Goal: Communication & Community: Answer question/provide support

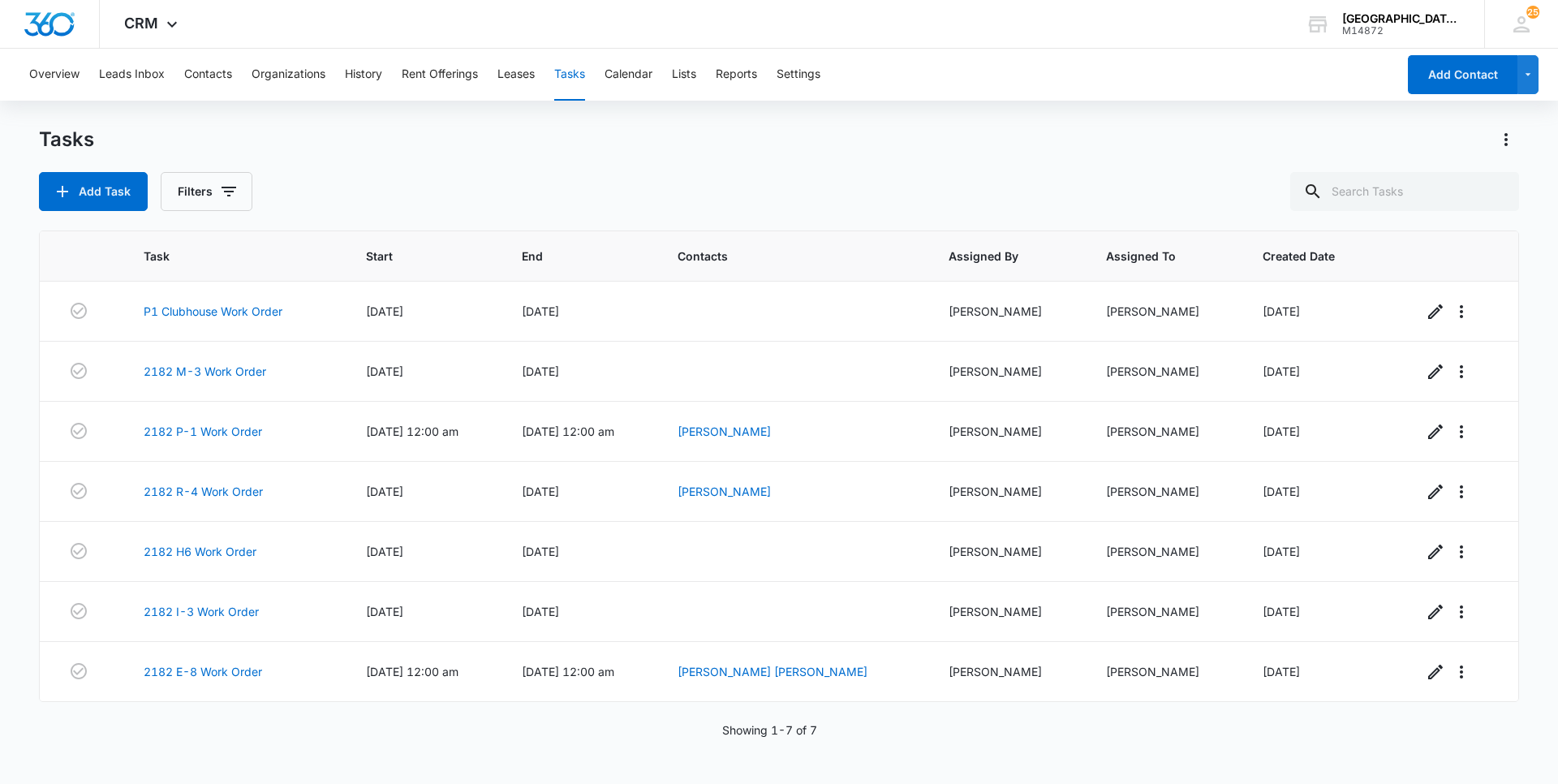
click at [848, 162] on div "Tasks Add Task Filters" at bounding box center [779, 169] width 1480 height 84
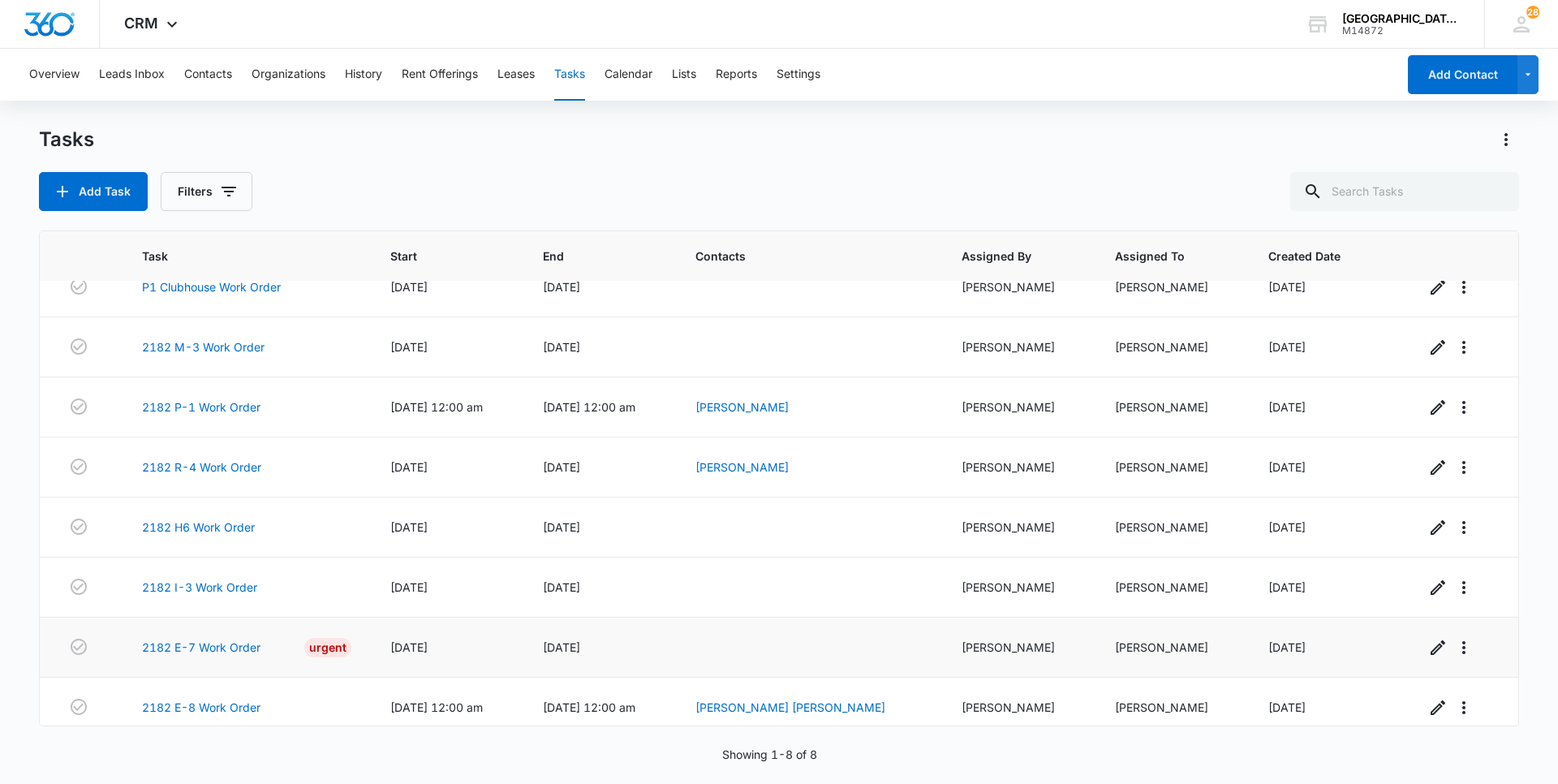
scroll to position [35, 0]
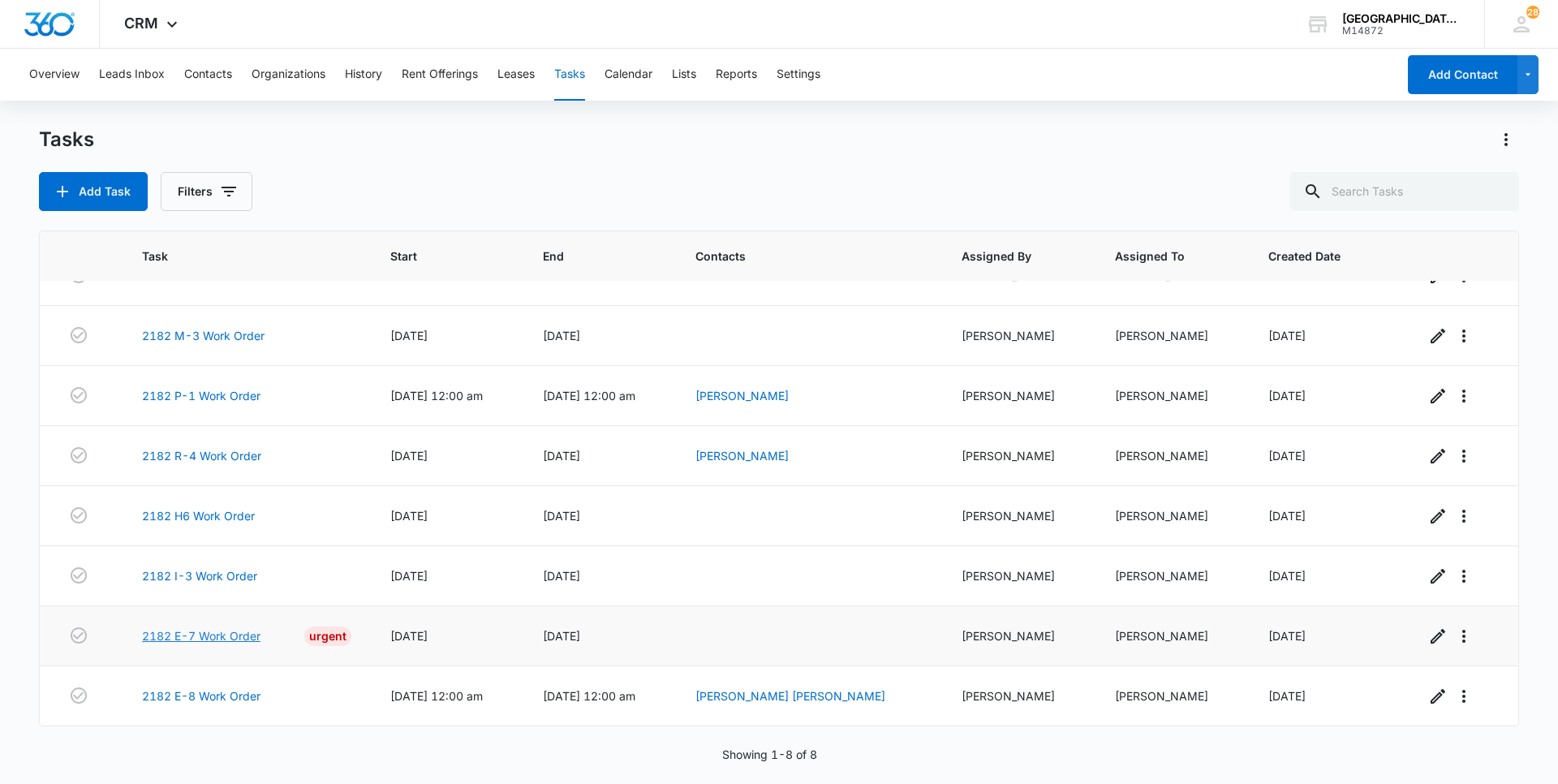
click at [222, 641] on link "2182 E-7 Work Order" at bounding box center [201, 635] width 118 height 17
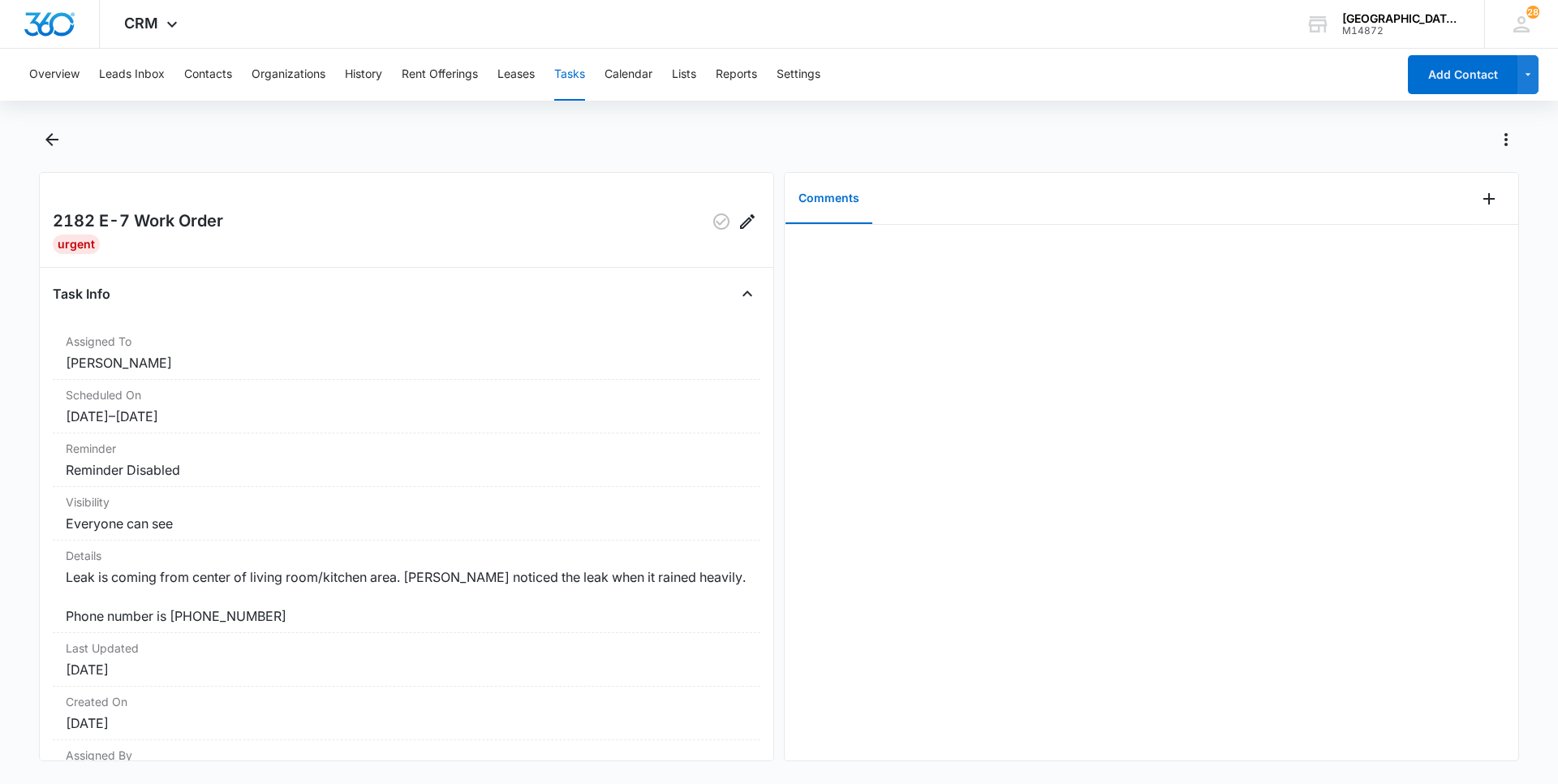
click at [887, 251] on div at bounding box center [1151, 492] width 733 height 536
click at [1480, 201] on icon "Add Comment" at bounding box center [1489, 198] width 19 height 19
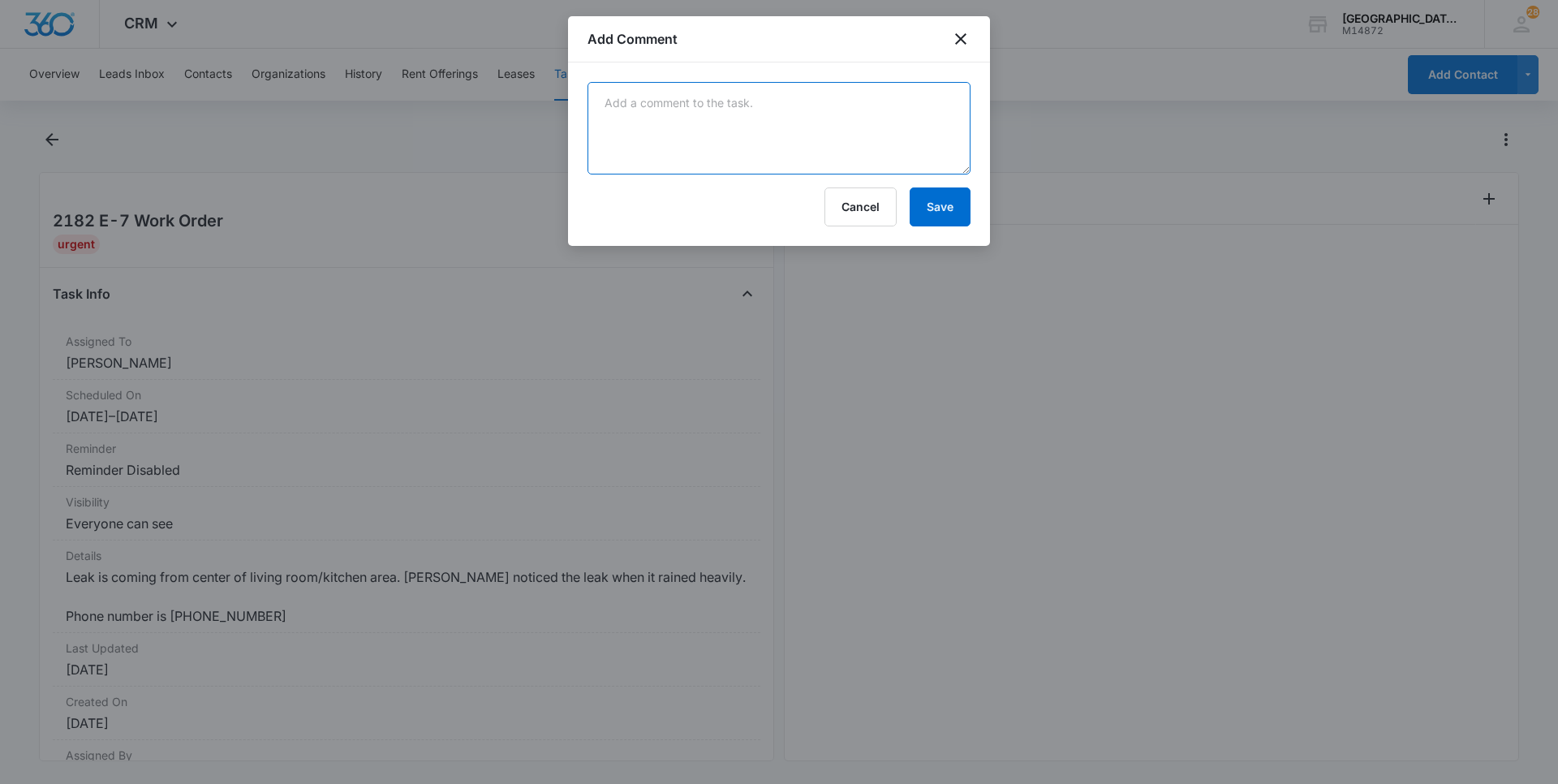
click at [690, 111] on textarea at bounding box center [779, 128] width 383 height 93
click at [658, 121] on textarea "told chris to inform roof company. -alda 8/1125" at bounding box center [779, 128] width 383 height 93
type textarea "told chris to inform roof company. -alda 8/11/25"
click at [949, 208] on button "Save" at bounding box center [940, 207] width 61 height 39
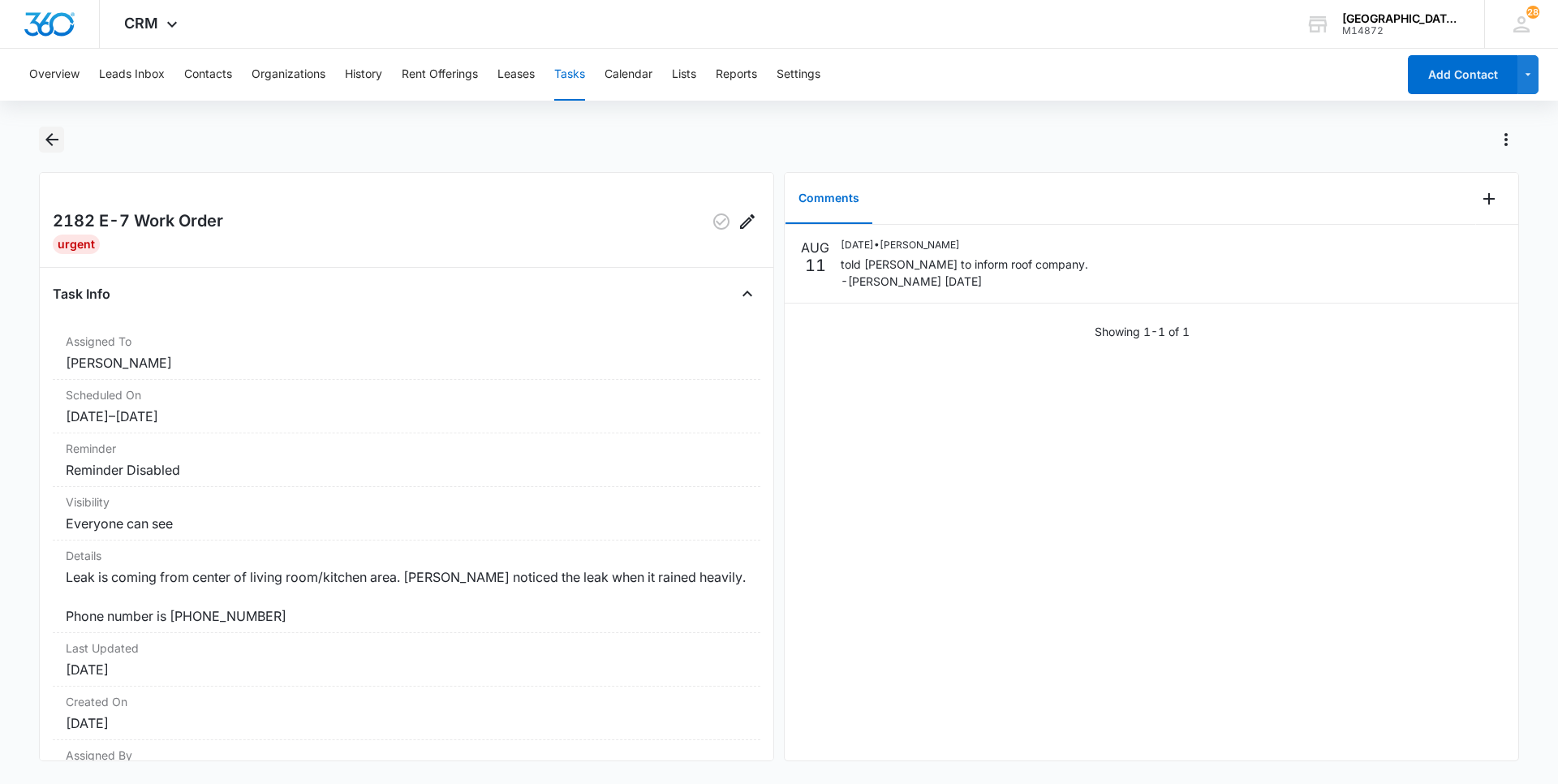
click at [53, 147] on icon "Back" at bounding box center [51, 139] width 19 height 19
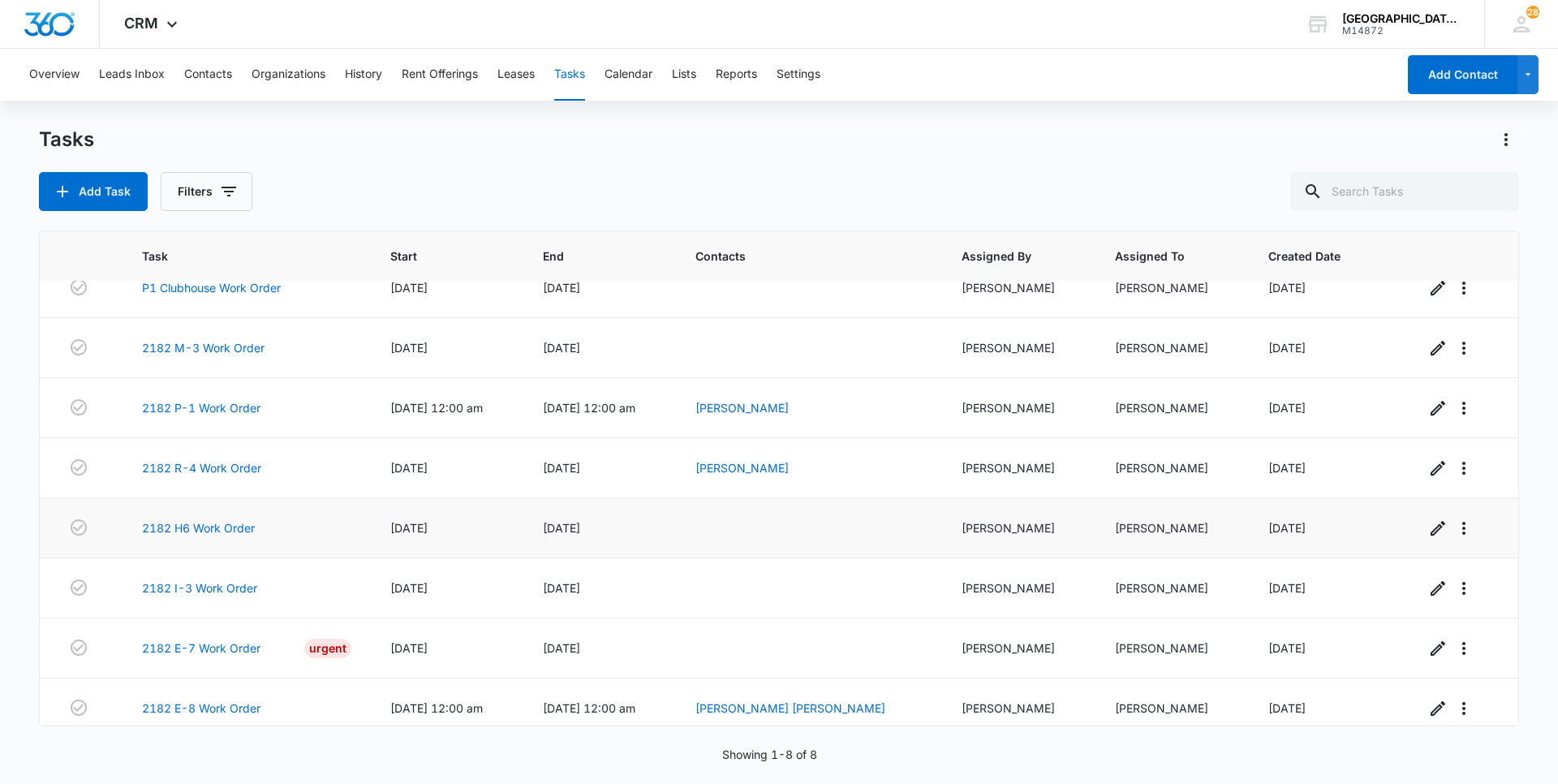
scroll to position [35, 0]
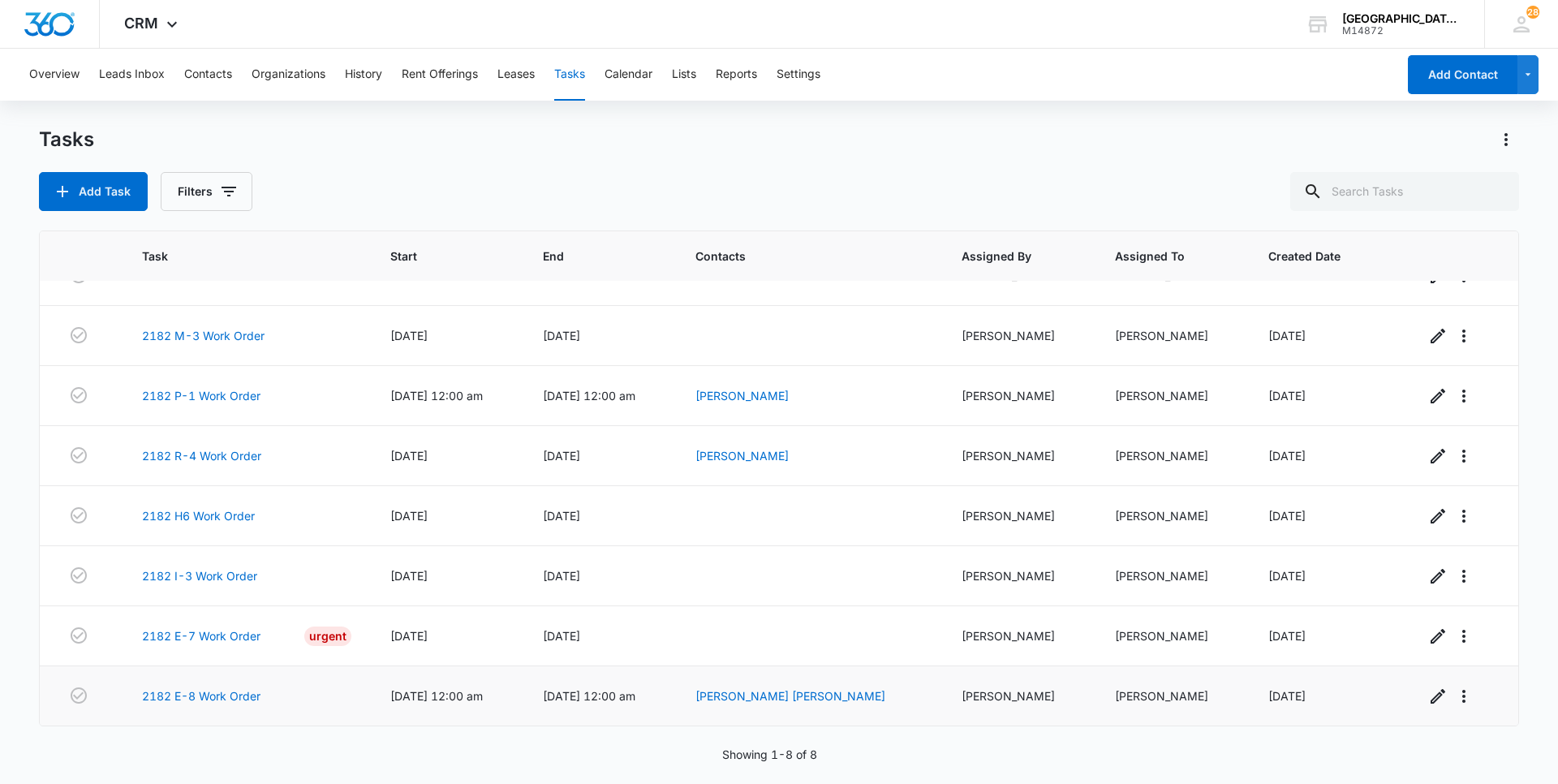
click at [636, 693] on span "08/11/25, 12:00 am" at bounding box center [589, 695] width 93 height 14
click at [172, 691] on link "2182 E-8 Work Order" at bounding box center [201, 695] width 118 height 17
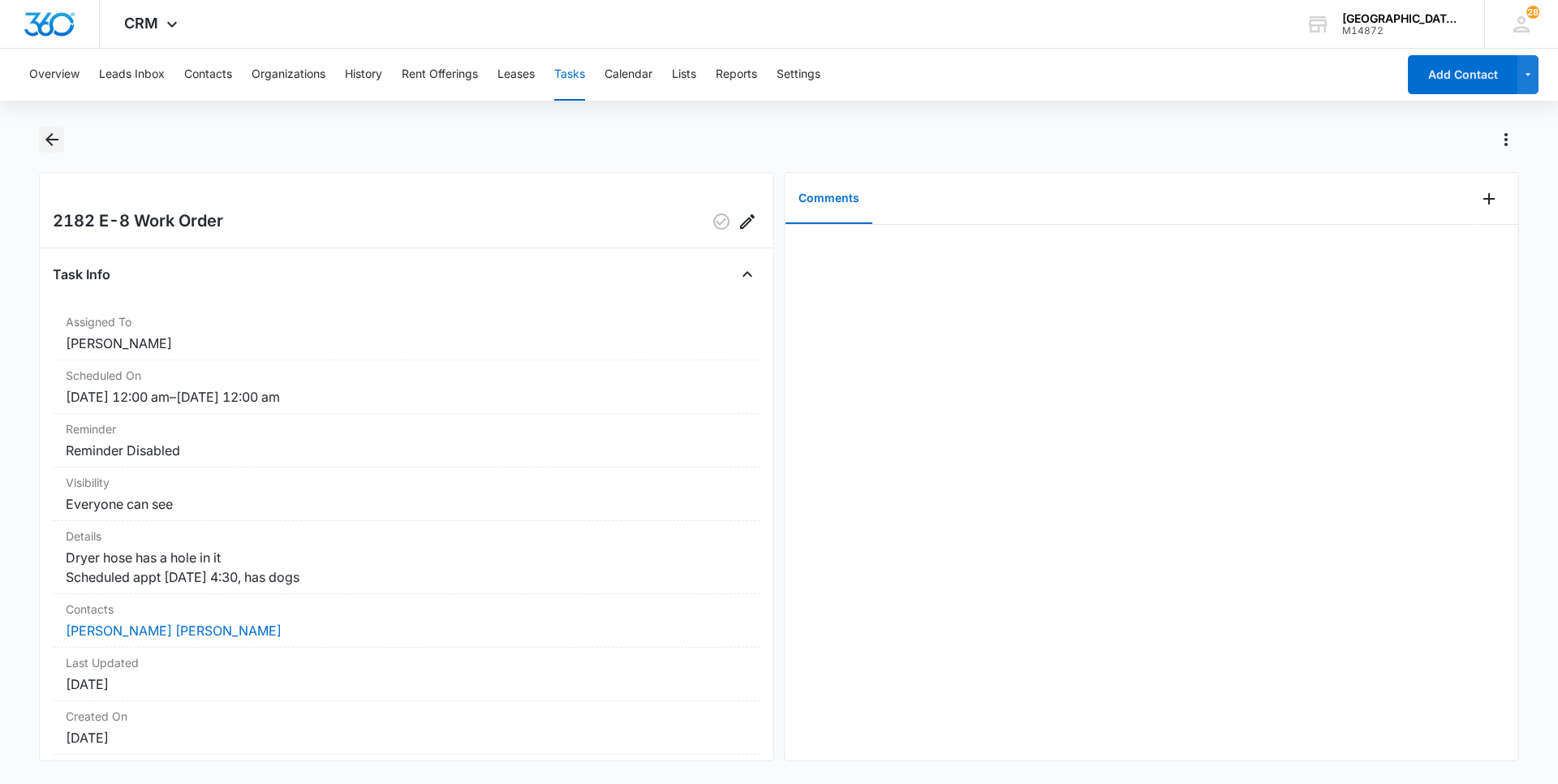
click at [56, 138] on icon "Back" at bounding box center [51, 139] width 19 height 19
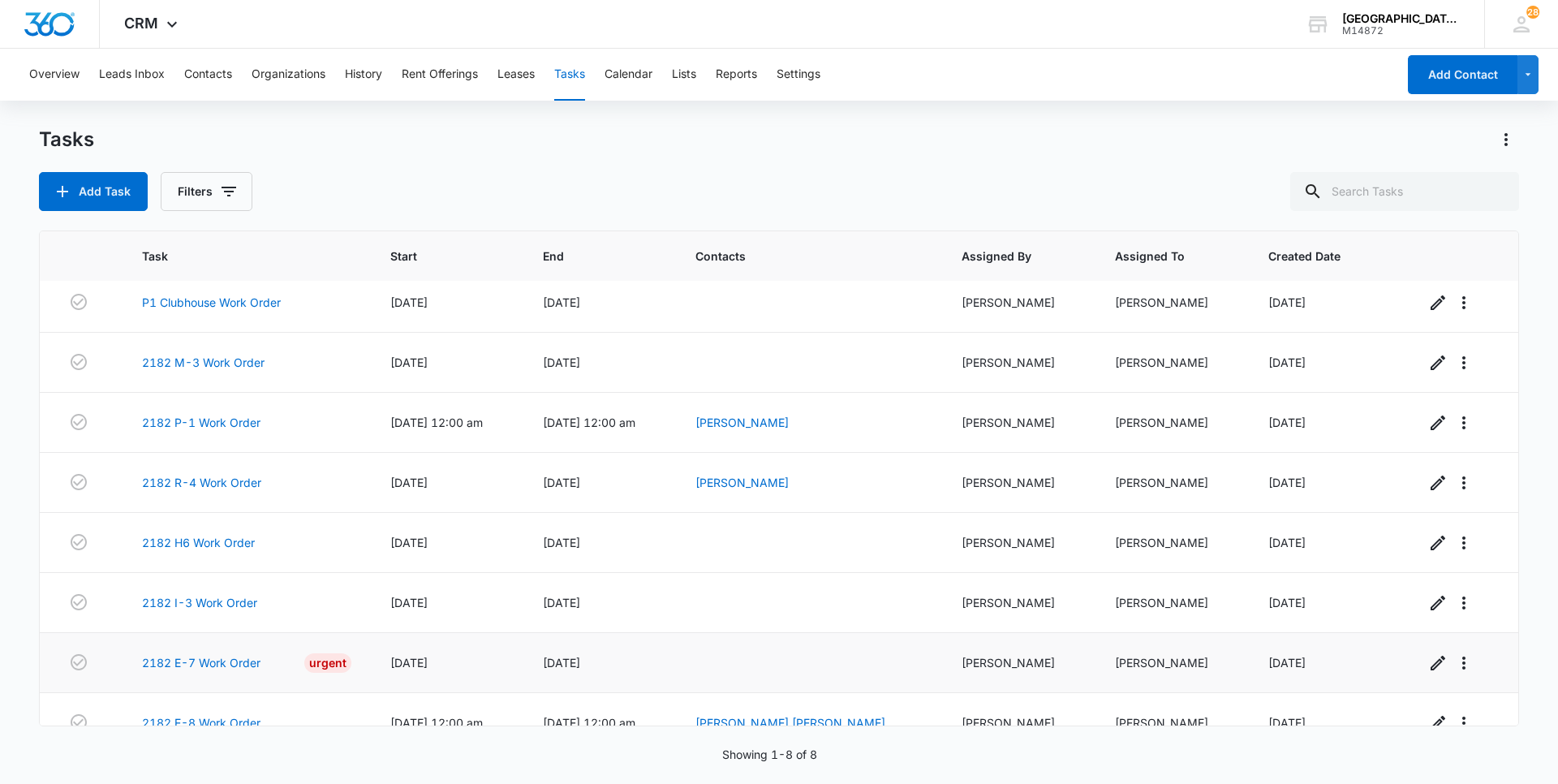
scroll to position [35, 0]
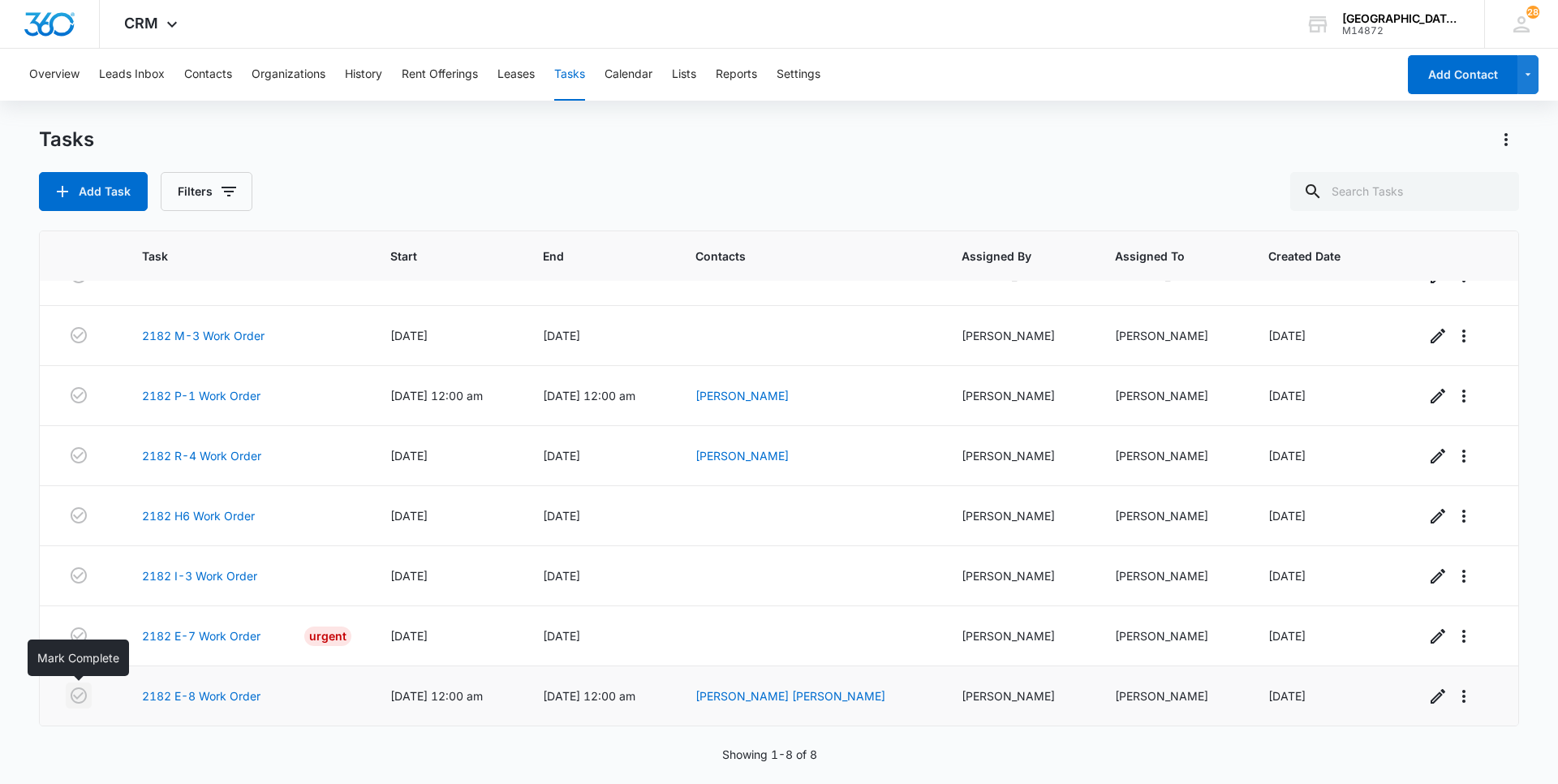
click at [79, 694] on icon "button" at bounding box center [78, 695] width 19 height 19
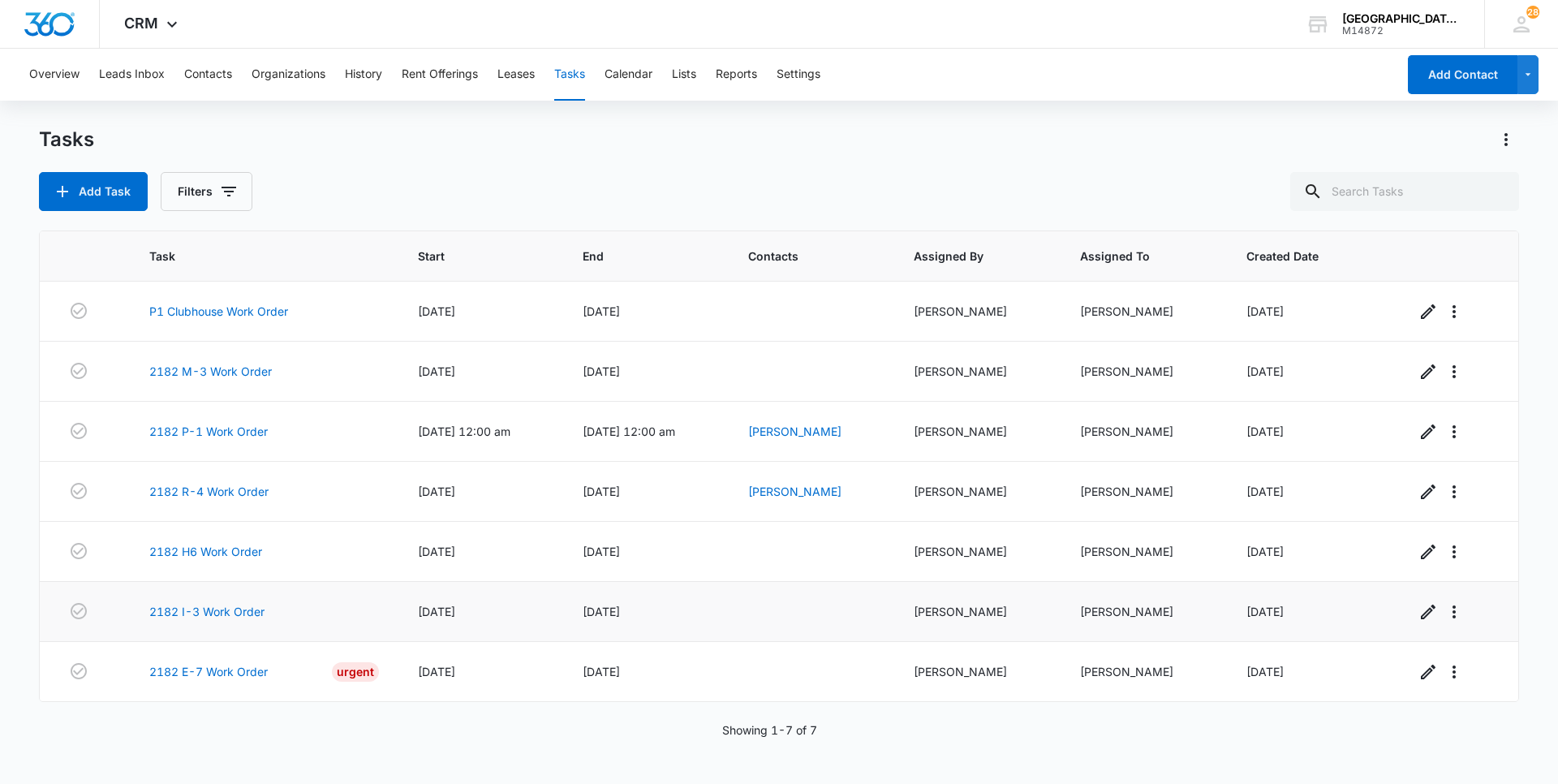
scroll to position [0, 0]
click at [231, 606] on link "2182 I-3 Work Order" at bounding box center [207, 611] width 116 height 17
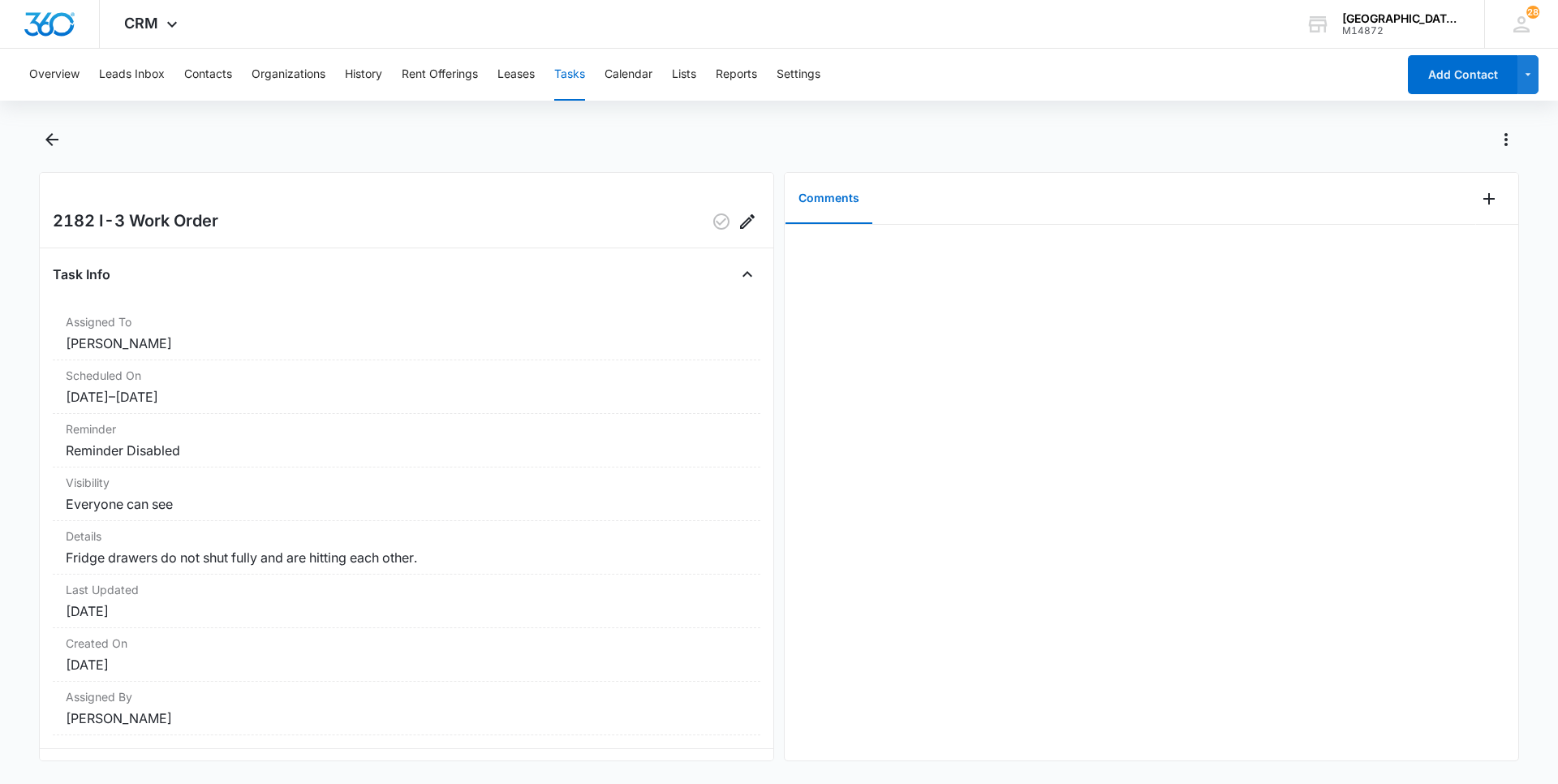
click at [943, 262] on div at bounding box center [1151, 492] width 733 height 536
click at [1480, 203] on icon "Add Comment" at bounding box center [1489, 198] width 19 height 19
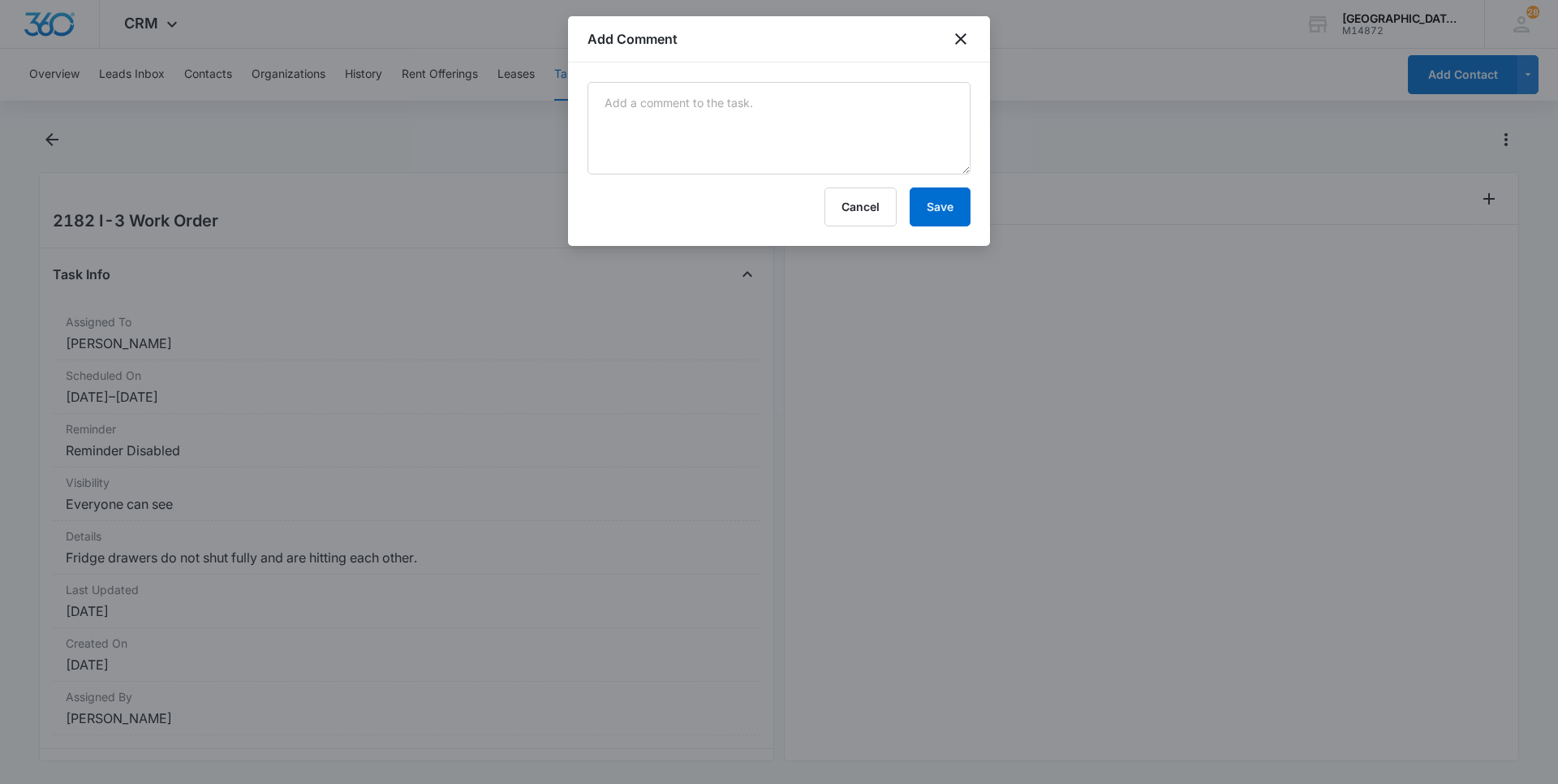
click at [816, 75] on div "Cancel Save" at bounding box center [779, 154] width 422 height 183
click at [802, 103] on textarea at bounding box center [779, 128] width 383 height 93
type textarea "drawer not on track.fixed -aldahir d [DATE]"
click at [966, 214] on button "Save" at bounding box center [940, 207] width 61 height 39
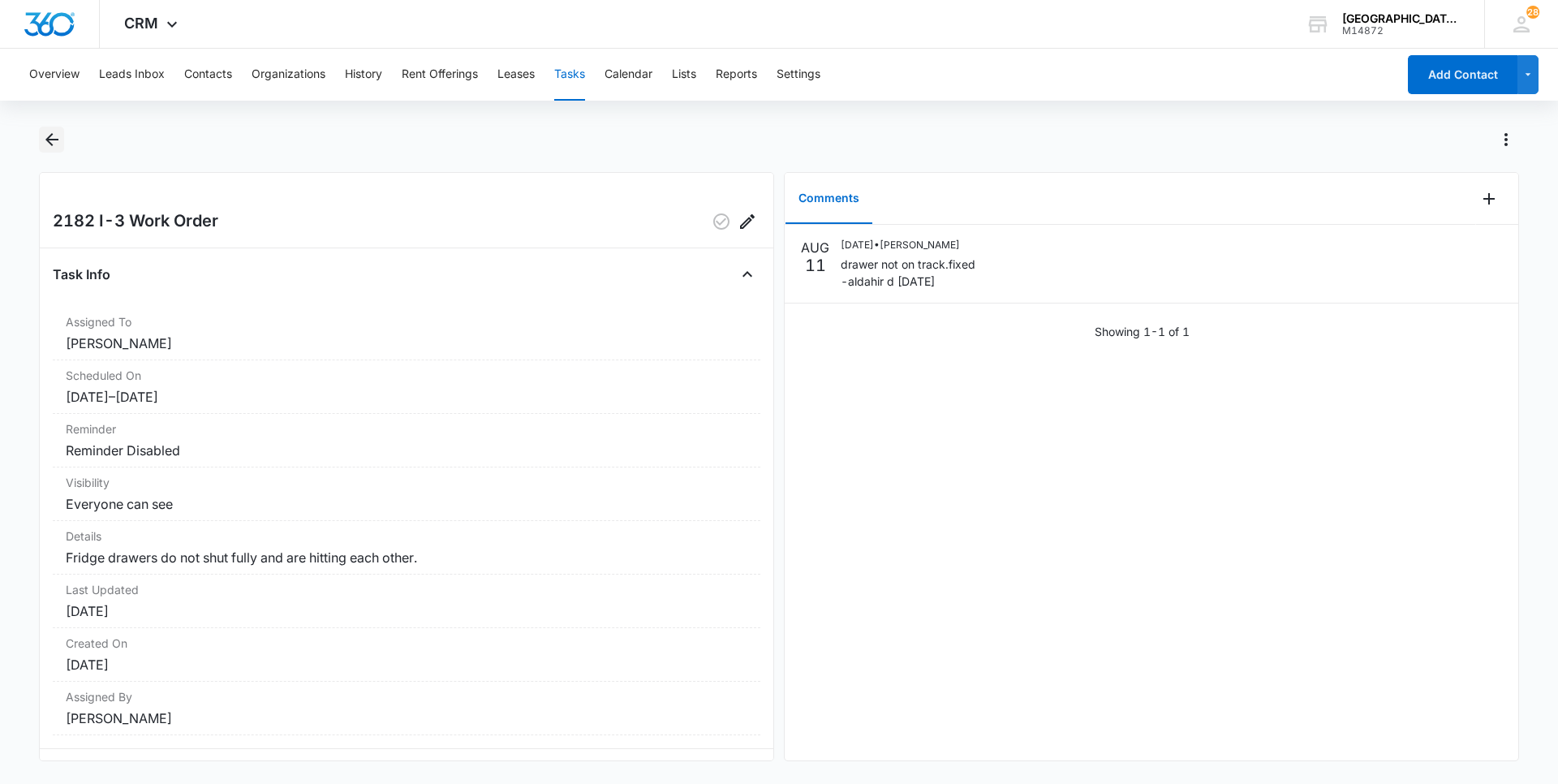
click at [53, 137] on icon "Back" at bounding box center [51, 139] width 19 height 19
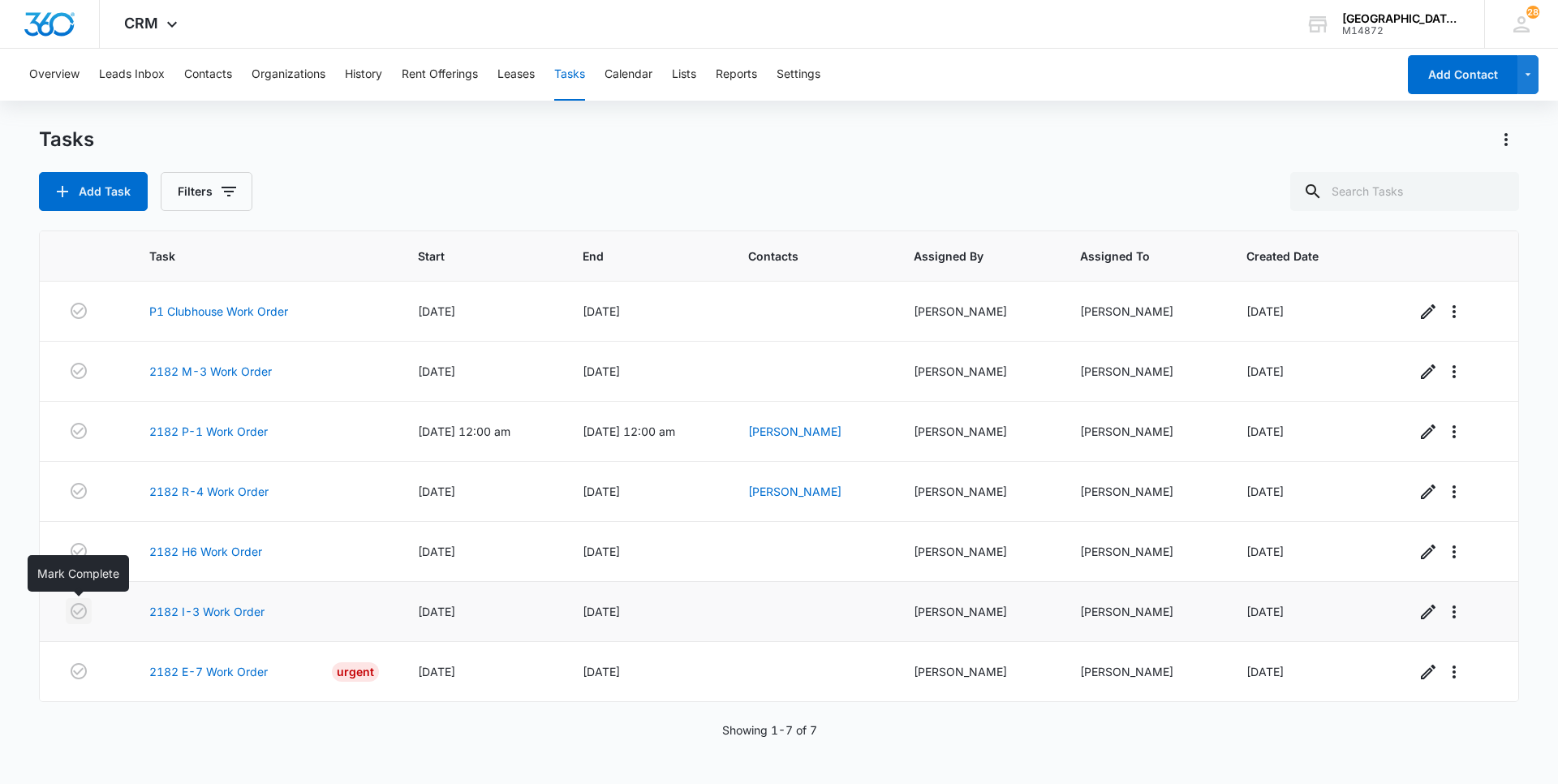
click at [77, 609] on icon "button" at bounding box center [78, 611] width 19 height 19
click at [204, 549] on link "2182 H6 Work Order" at bounding box center [206, 551] width 113 height 17
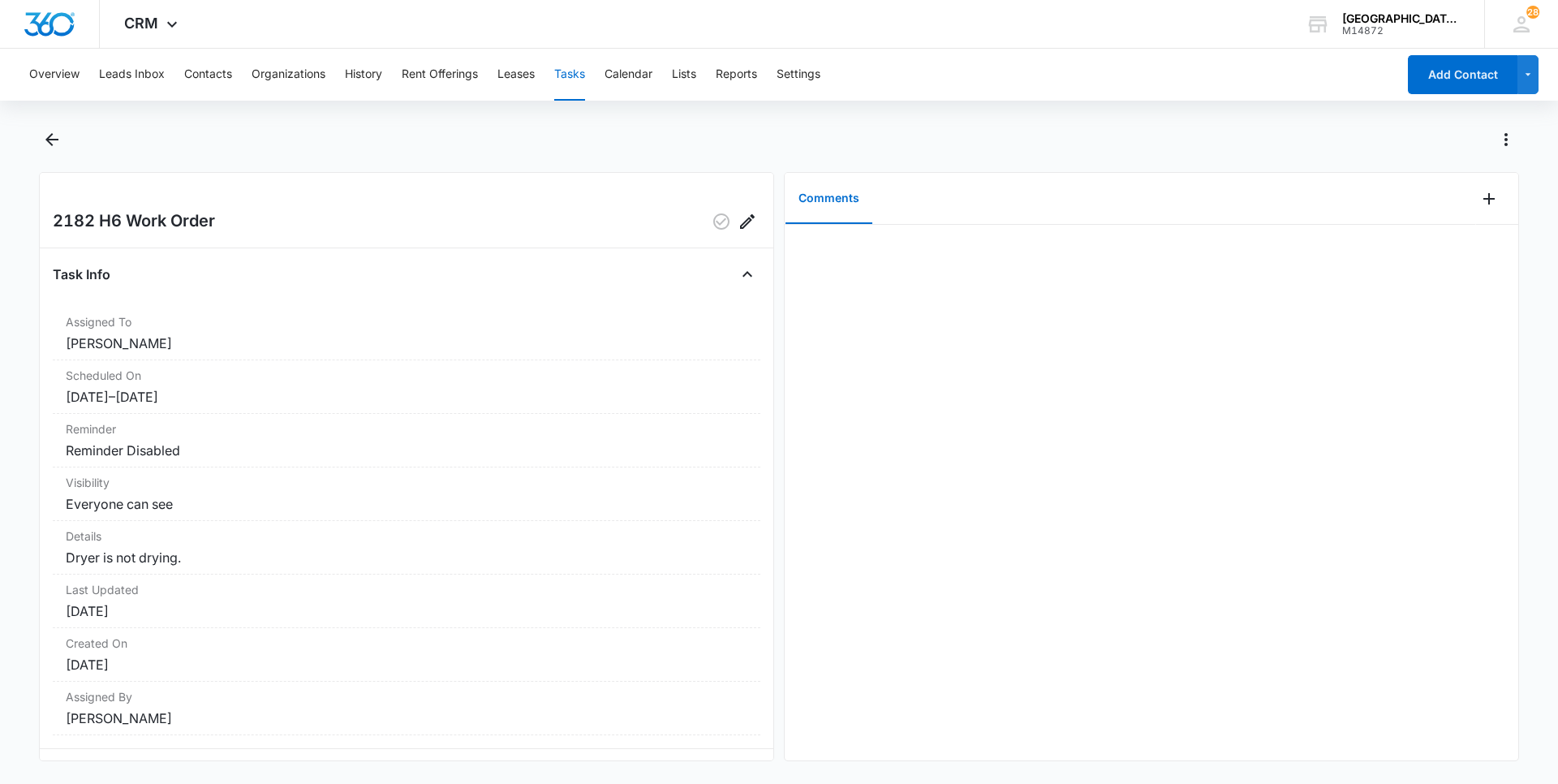
click at [902, 268] on div at bounding box center [1151, 492] width 733 height 536
click at [1484, 198] on icon "Add Comment" at bounding box center [1489, 198] width 11 height 11
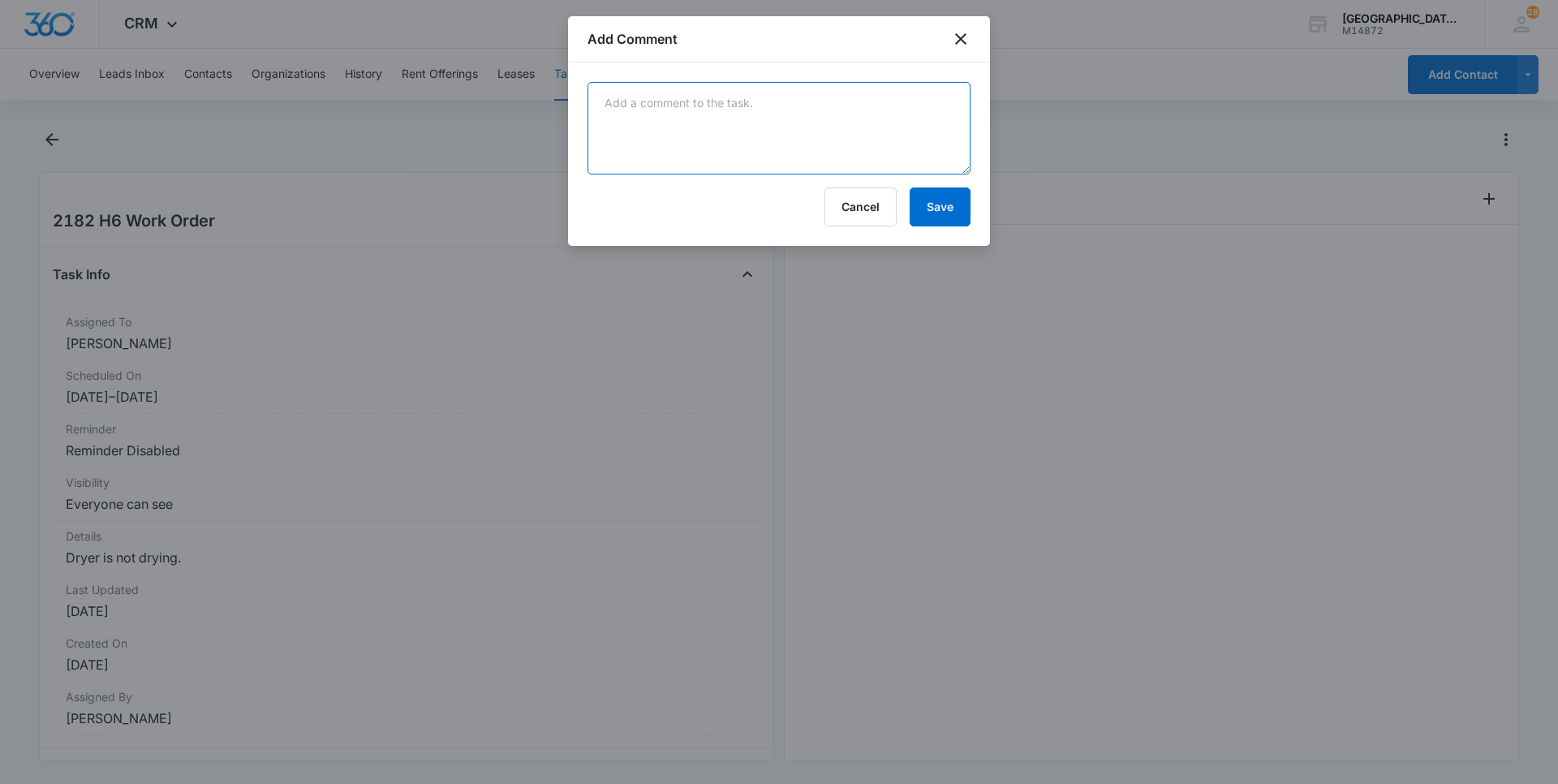
click at [695, 106] on textarea at bounding box center [779, 128] width 383 height 93
type textarea "d"
type textarea "cleaned inside dryer vent.should be good to go. -aldahir d 8/11/25"
click at [928, 194] on button "Save" at bounding box center [940, 207] width 61 height 39
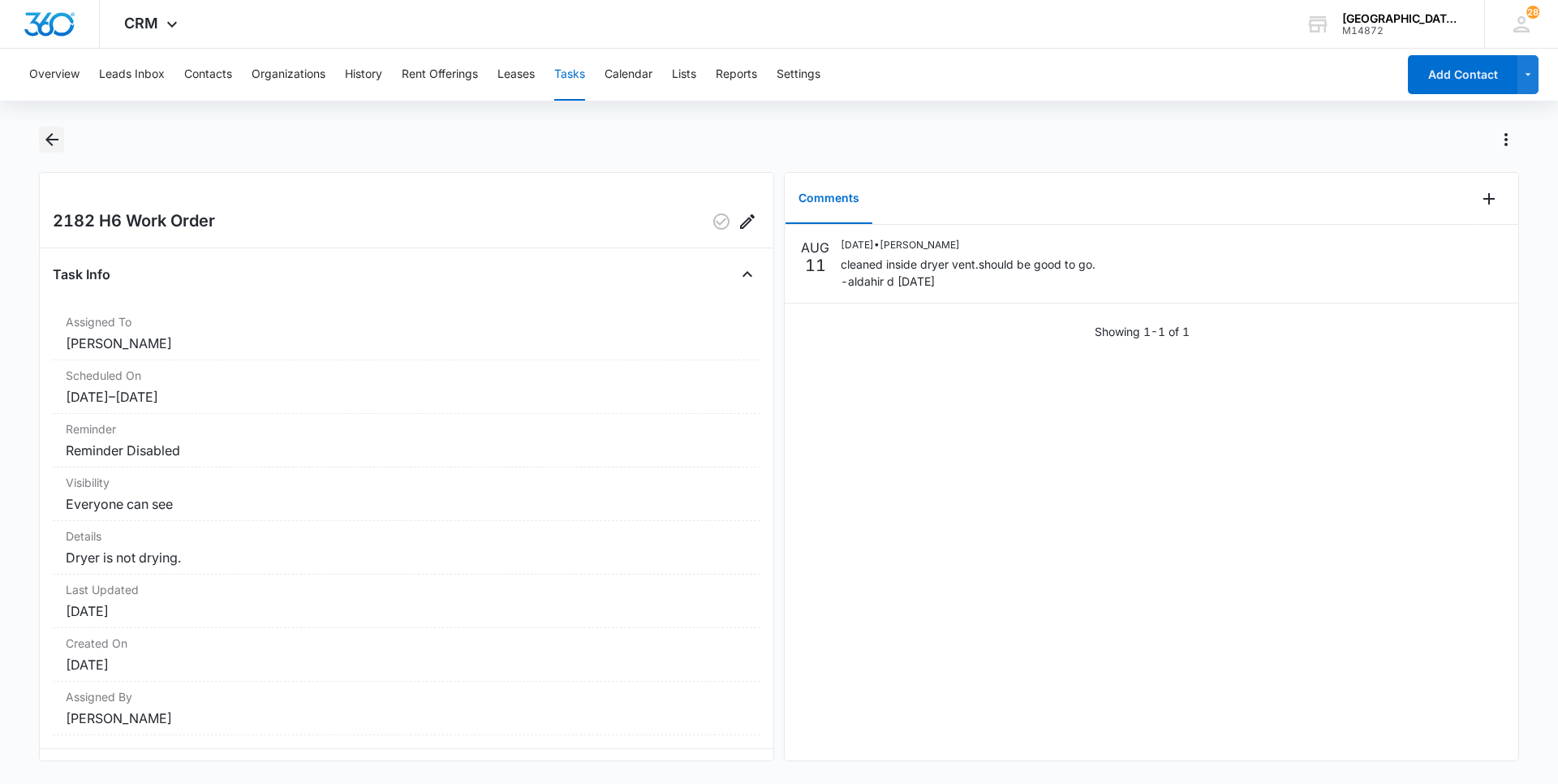
click at [50, 136] on icon "Back" at bounding box center [51, 139] width 13 height 13
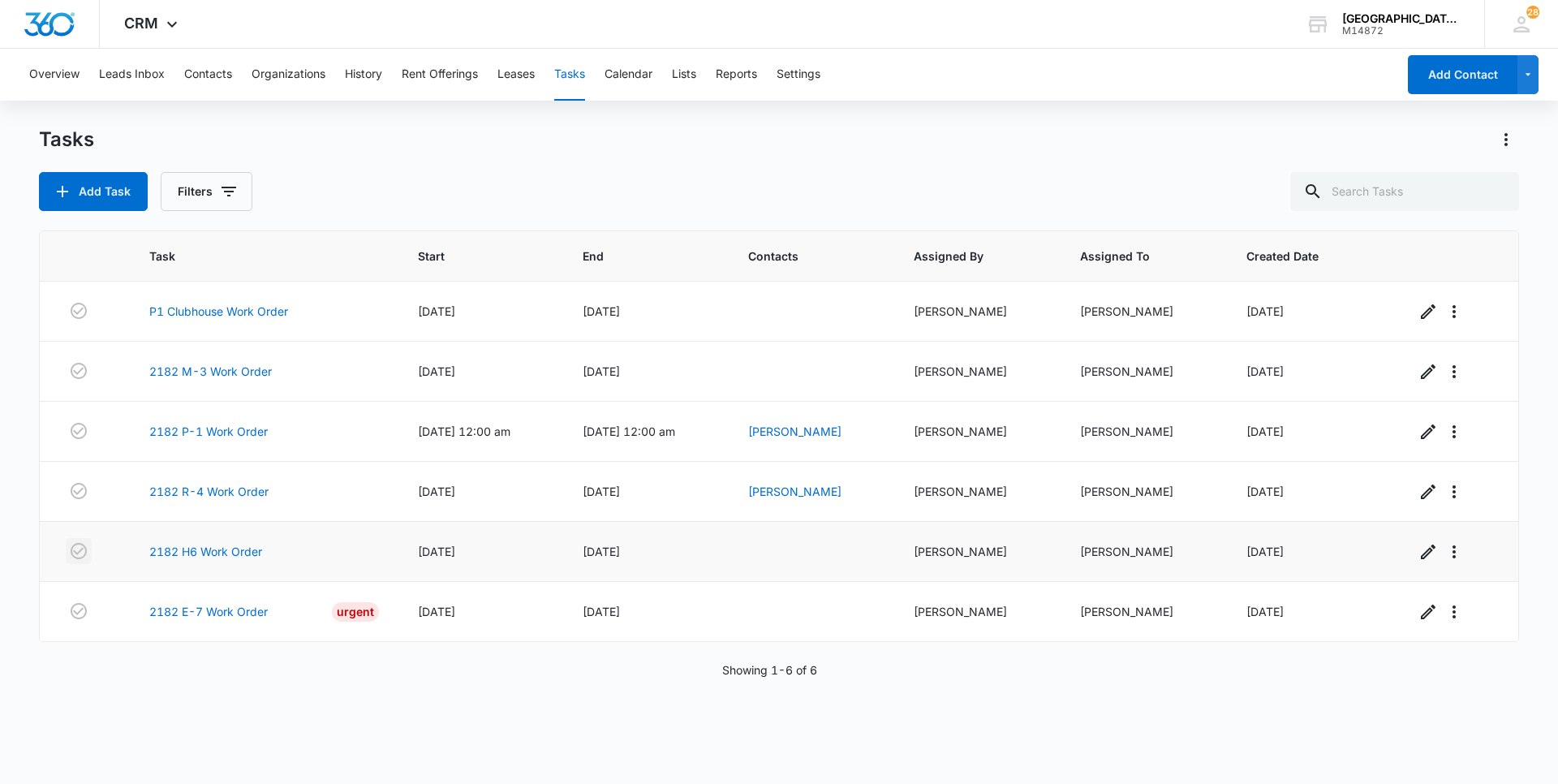
click at [78, 550] on icon "button" at bounding box center [78, 550] width 19 height 19
click at [233, 438] on link "2182 P-1 Work Order" at bounding box center [208, 431] width 118 height 17
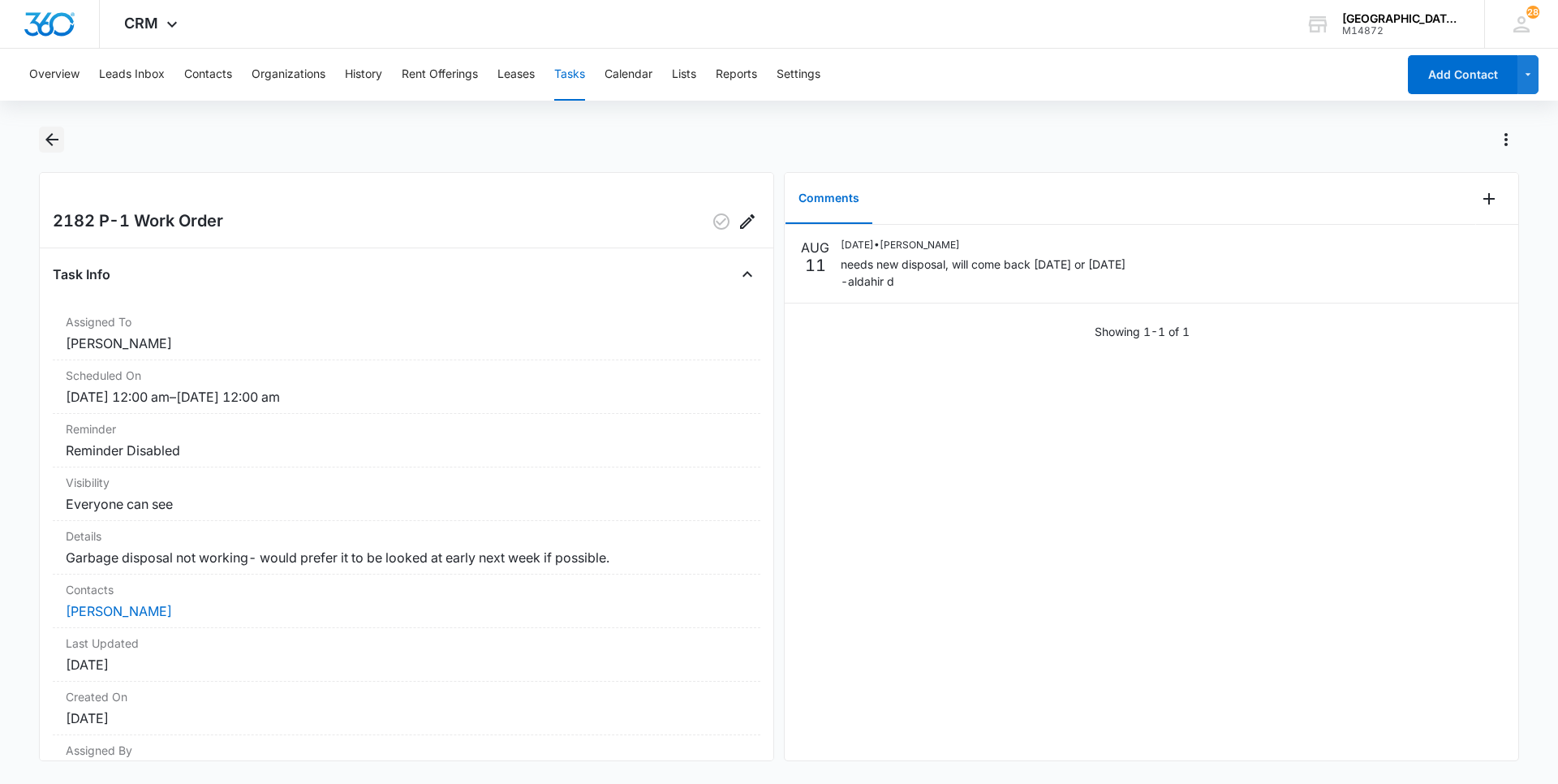
click at [59, 140] on icon "Back" at bounding box center [51, 139] width 19 height 19
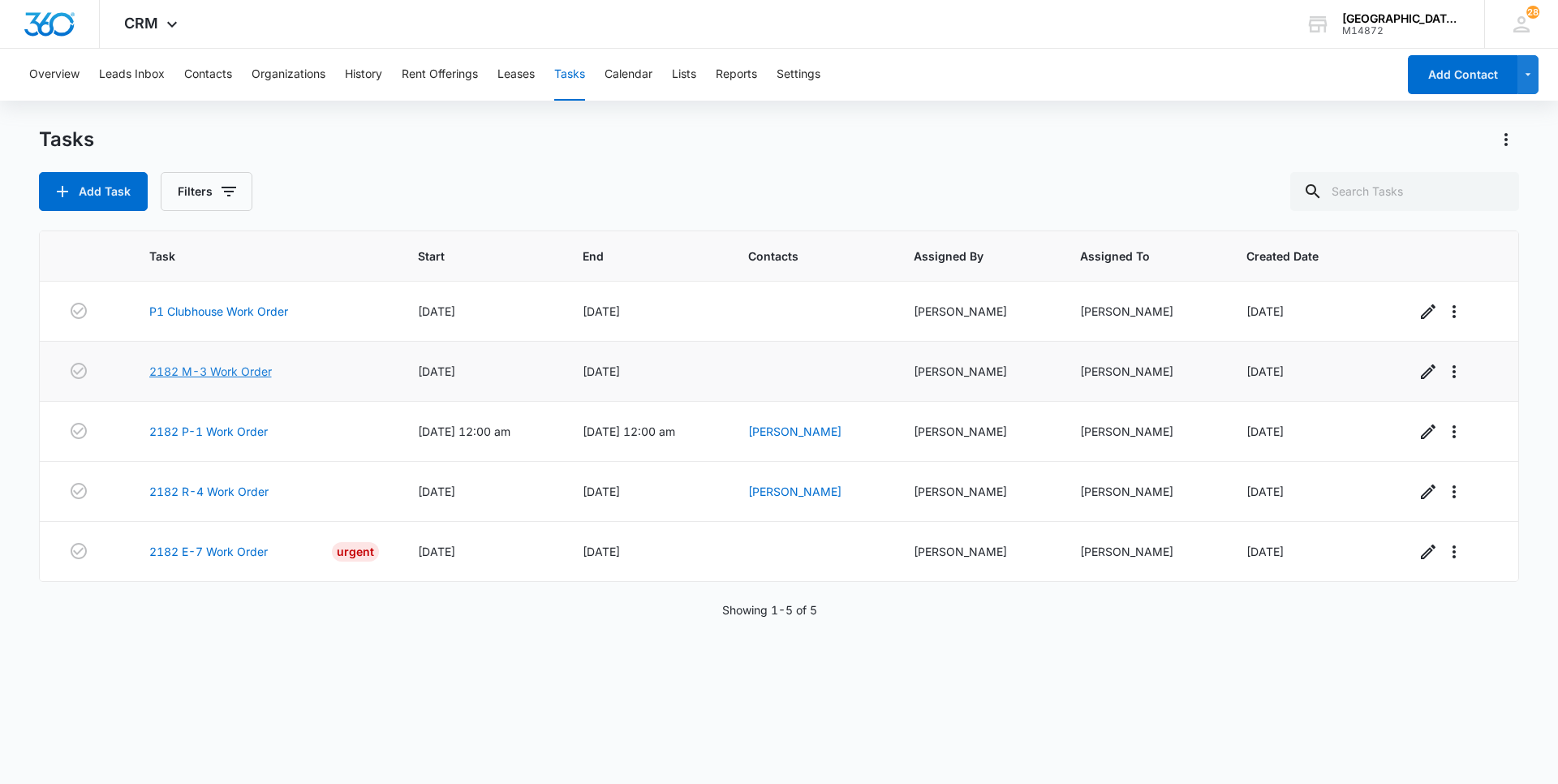
click at [220, 376] on link "2182 M-3 Work Order" at bounding box center [210, 371] width 122 height 17
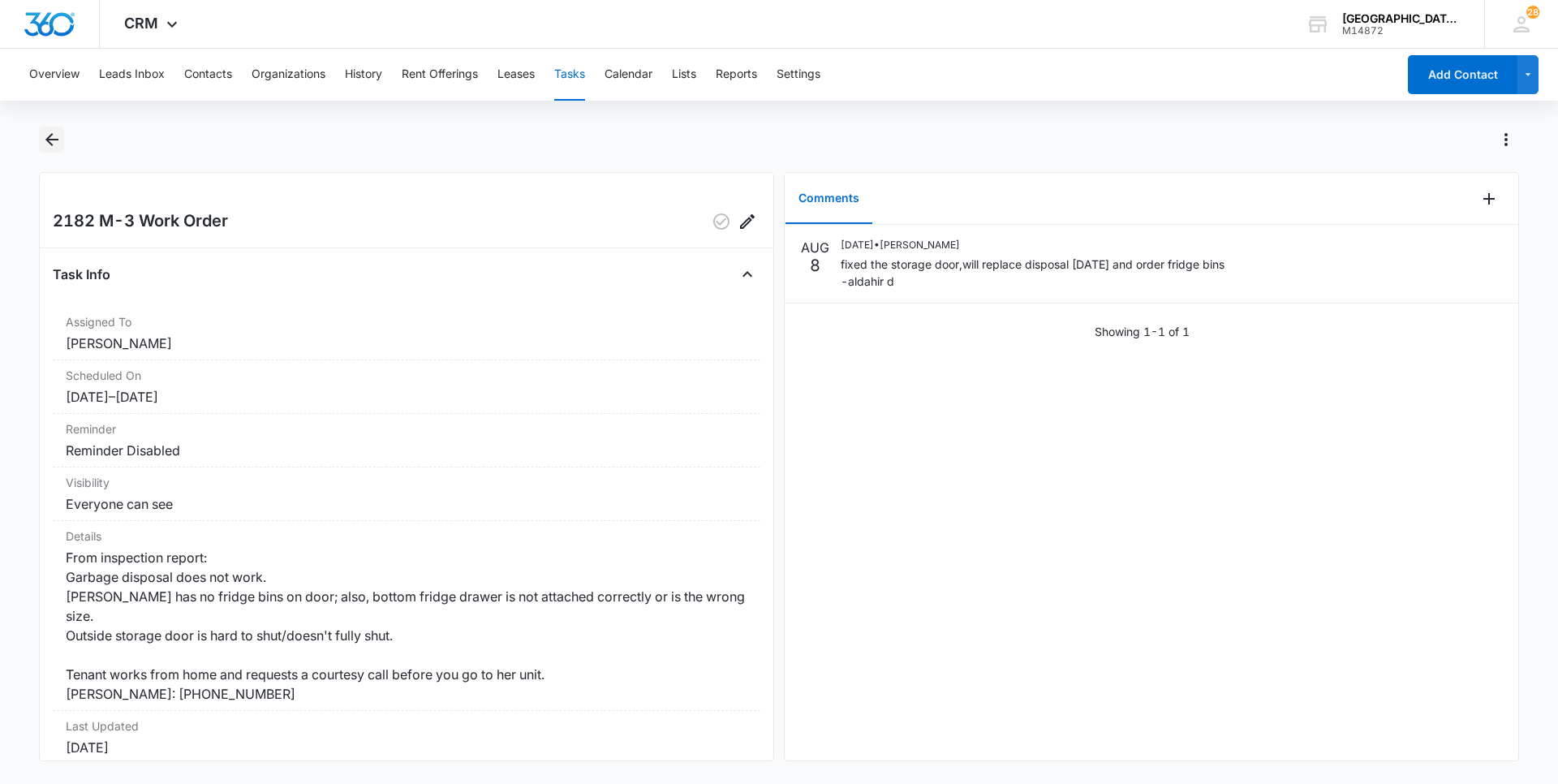
click at [51, 140] on icon "Back" at bounding box center [51, 139] width 13 height 13
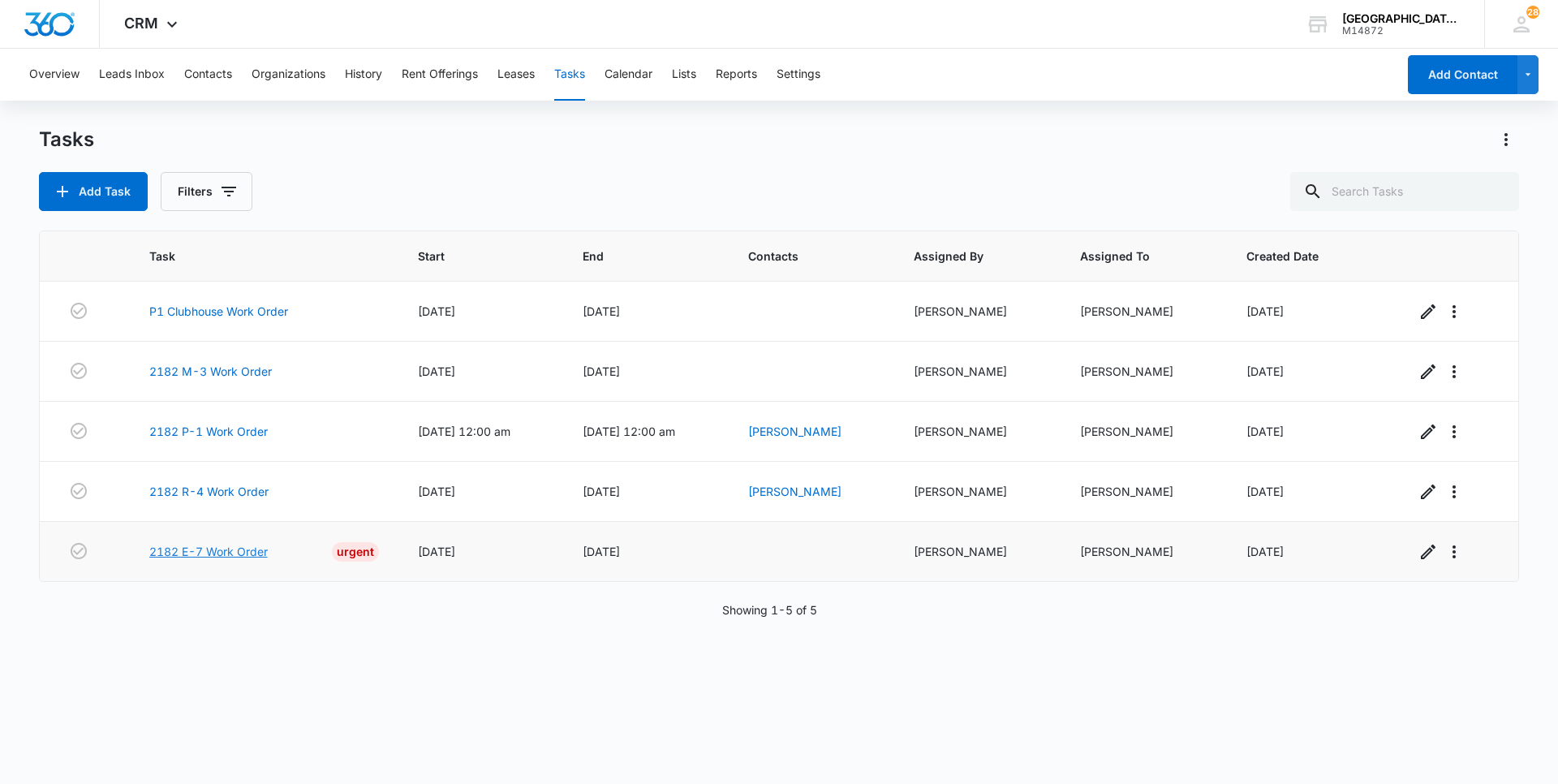
click at [225, 547] on link "2182 E-7 Work Order" at bounding box center [208, 551] width 118 height 17
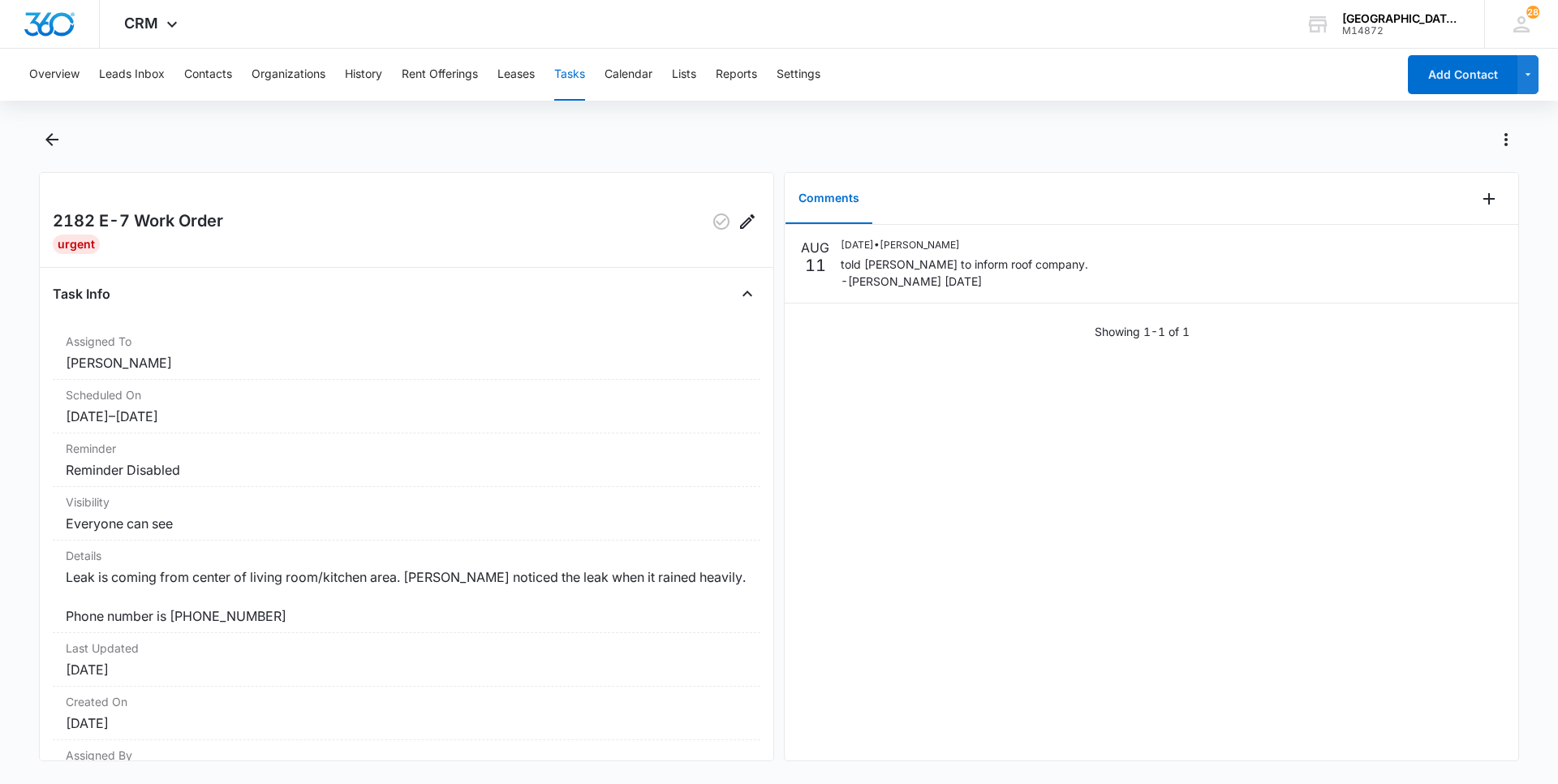
click at [67, 144] on div at bounding box center [779, 149] width 1480 height 46
click at [53, 128] on button "Back" at bounding box center [51, 139] width 25 height 26
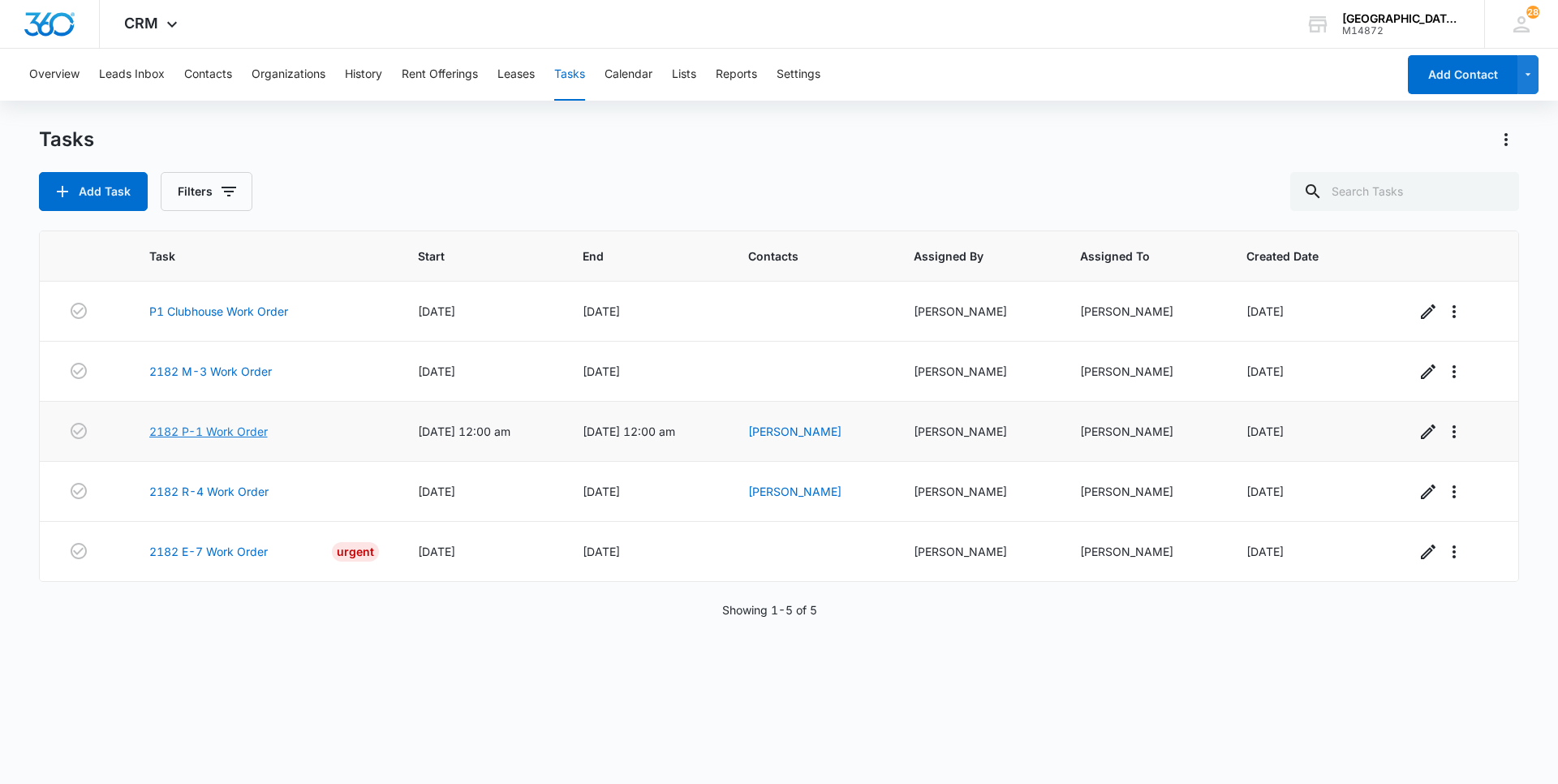
click at [219, 430] on link "2182 P-1 Work Order" at bounding box center [208, 431] width 118 height 17
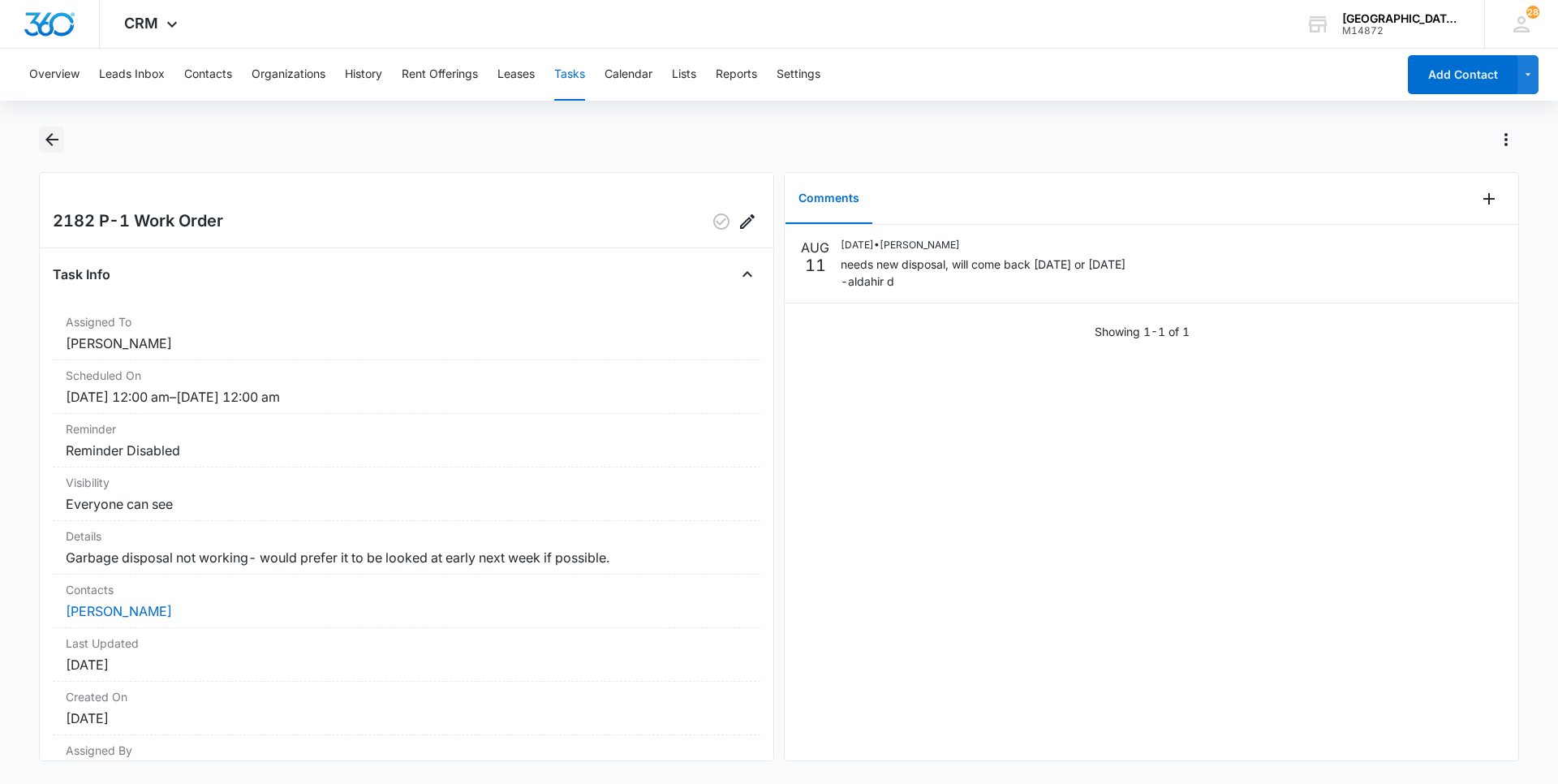
click at [53, 142] on icon "Back" at bounding box center [51, 139] width 19 height 19
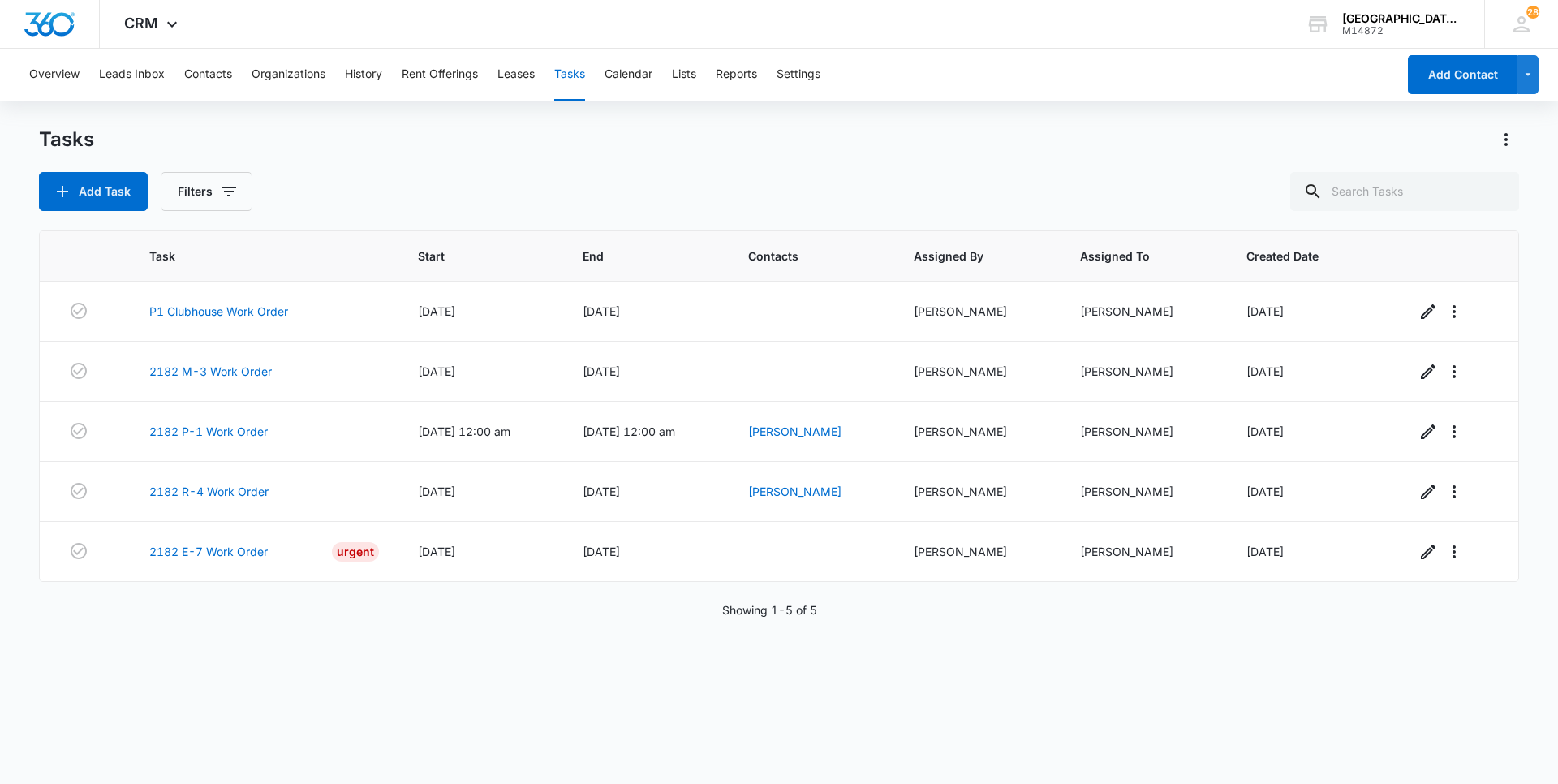
click at [590, 127] on div "Tasks" at bounding box center [779, 139] width 1480 height 26
